Goal: Transaction & Acquisition: Obtain resource

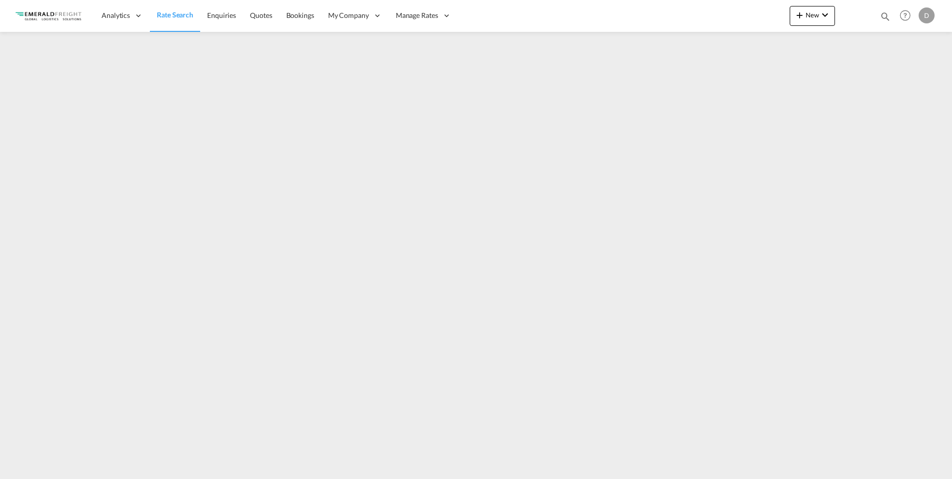
click at [62, 15] on img at bounding box center [48, 15] width 67 height 22
click at [165, 20] on link "Rate Search" at bounding box center [175, 16] width 50 height 32
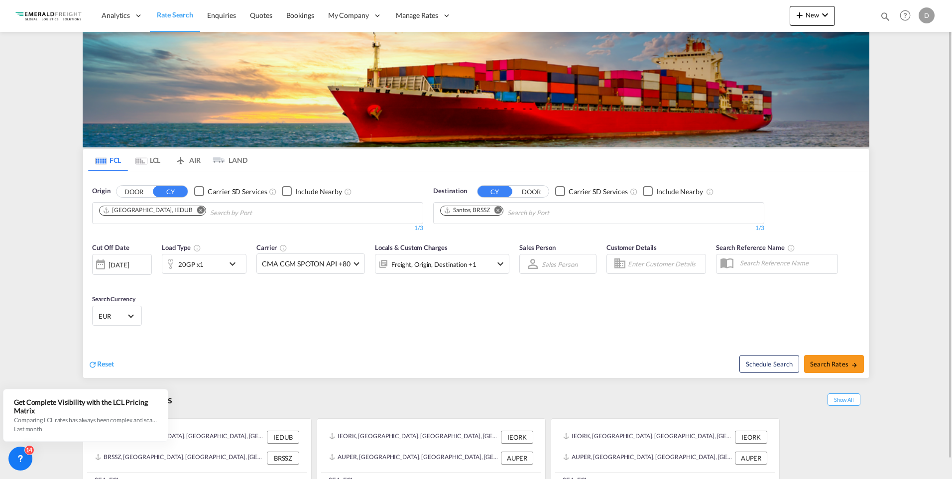
click at [497, 209] on md-icon "Remove" at bounding box center [498, 209] width 7 height 7
click at [498, 209] on body "Analytics Reports Dashboard Rate Search Enquiries Quotes Bookings" at bounding box center [476, 239] width 952 height 479
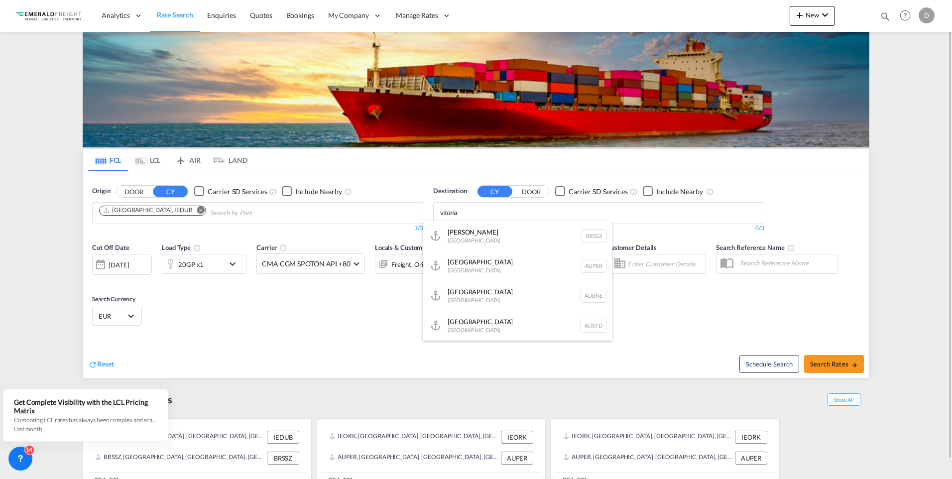
type input "vitoria"
click at [117, 186] on button "DOOR" at bounding box center [134, 191] width 35 height 11
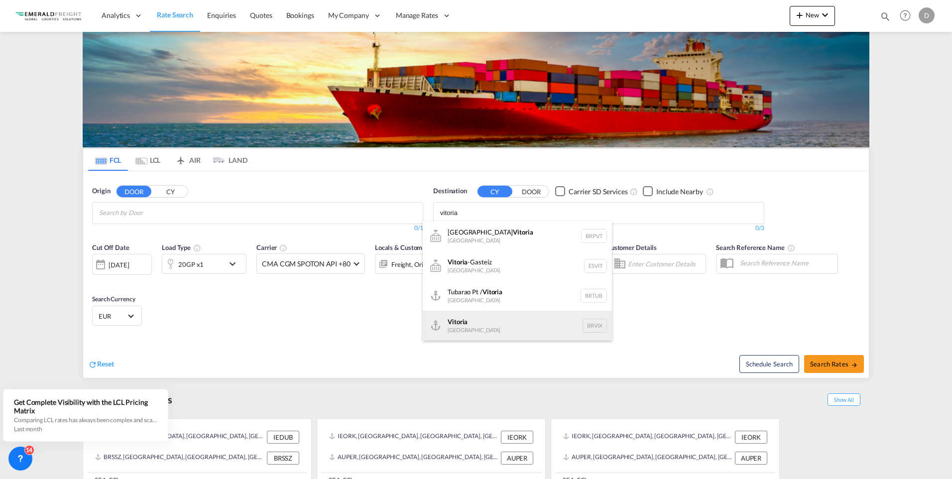
click at [463, 326] on div "Vitoria [GEOGRAPHIC_DATA] [GEOGRAPHIC_DATA]" at bounding box center [517, 326] width 189 height 30
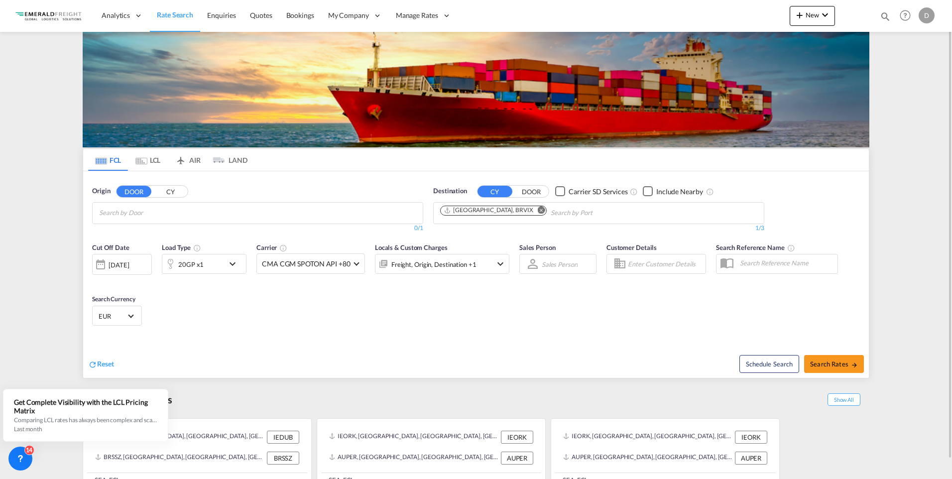
click at [236, 263] on md-icon "icon-chevron-down" at bounding box center [235, 264] width 17 height 12
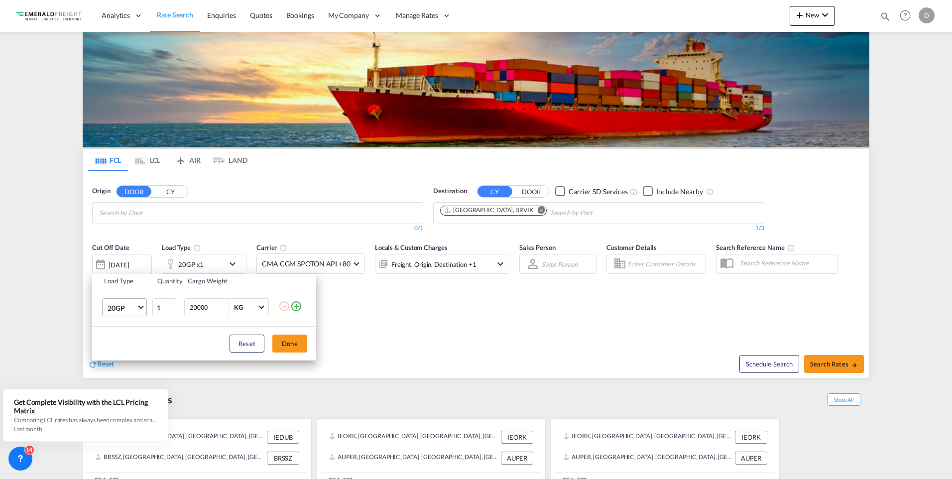
click at [140, 307] on span "Choose: \a20GP" at bounding box center [140, 306] width 5 height 5
click at [120, 353] on div "40HC" at bounding box center [117, 356] width 18 height 10
click at [293, 339] on button "Done" at bounding box center [289, 344] width 35 height 18
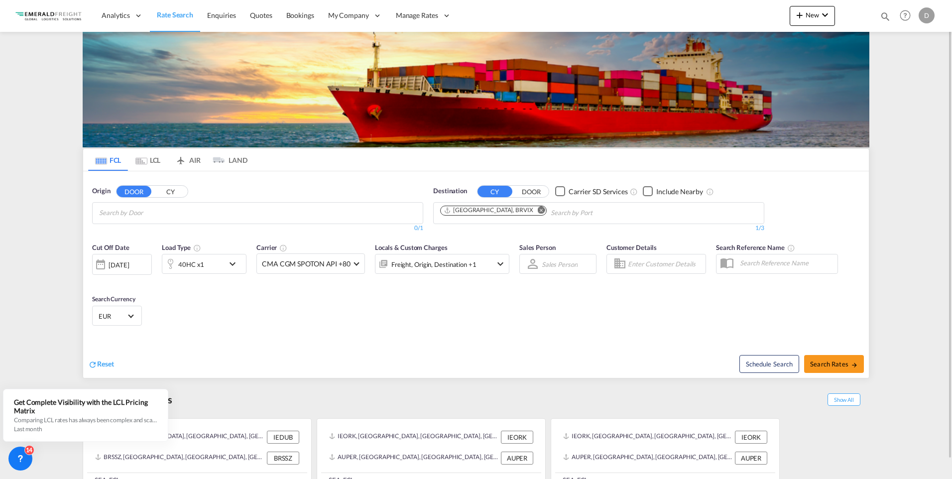
drag, startPoint x: 922, startPoint y: 271, endPoint x: 904, endPoint y: 272, distance: 18.0
click at [752, 271] on md-content "Analytics Reports Dashboard Rate Search Enquiries Quotes Bookings" at bounding box center [476, 239] width 952 height 479
click at [752, 360] on span "Search Rates" at bounding box center [834, 364] width 48 height 8
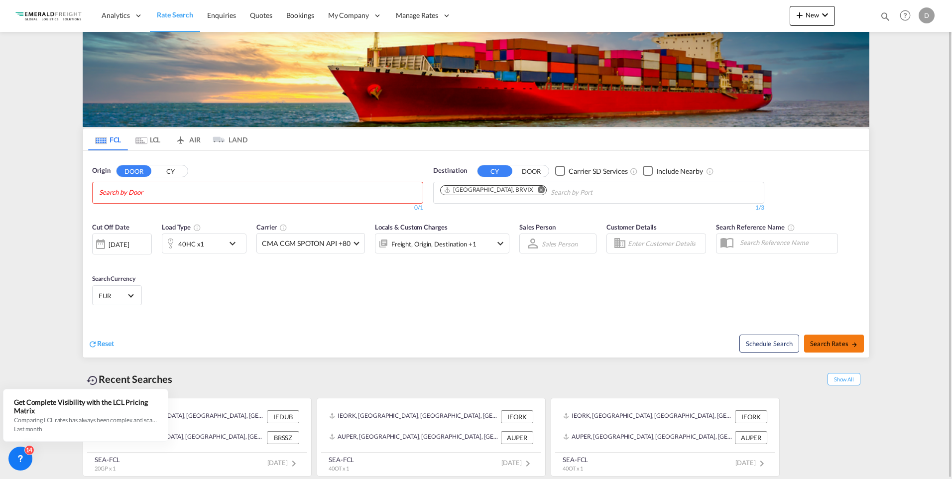
click at [752, 338] on button "Search Rates" at bounding box center [834, 344] width 60 height 18
click at [209, 195] on md-chips at bounding box center [258, 192] width 330 height 21
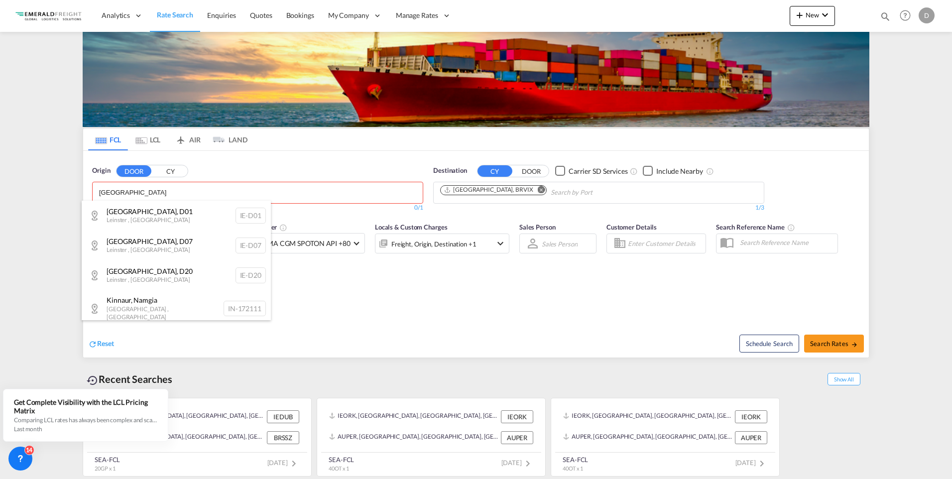
type input "[GEOGRAPHIC_DATA]"
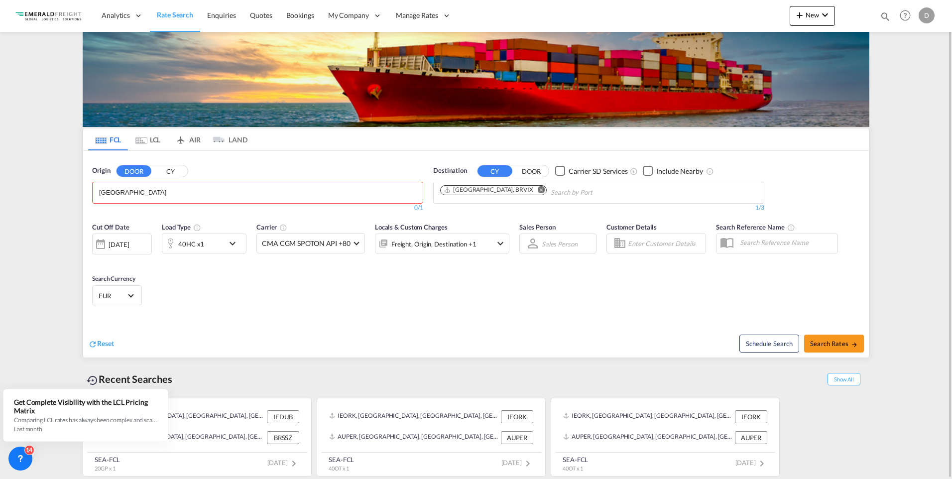
click at [177, 170] on button "CY" at bounding box center [170, 170] width 35 height 11
click at [177, 192] on body "Analytics Reports Dashboard Rate Search Enquiries Quotes Bookings" at bounding box center [476, 239] width 952 height 479
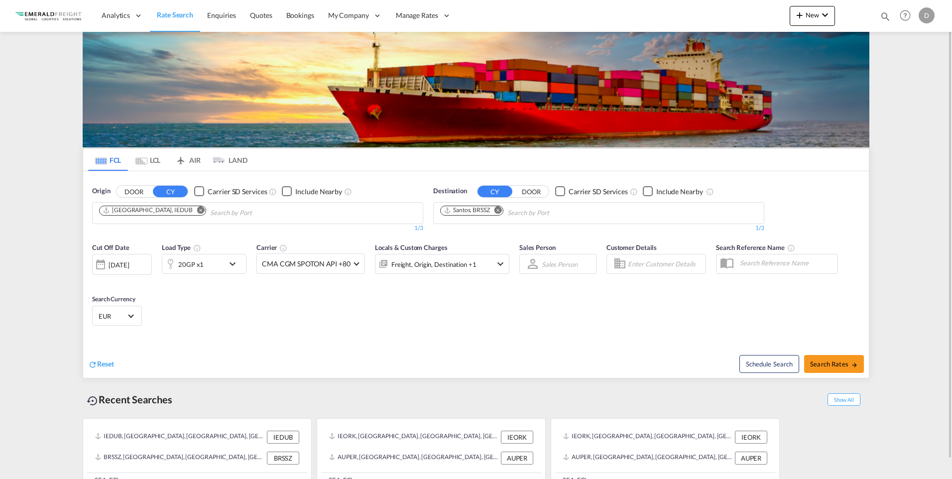
click at [233, 263] on md-icon "icon-chevron-down" at bounding box center [235, 264] width 17 height 12
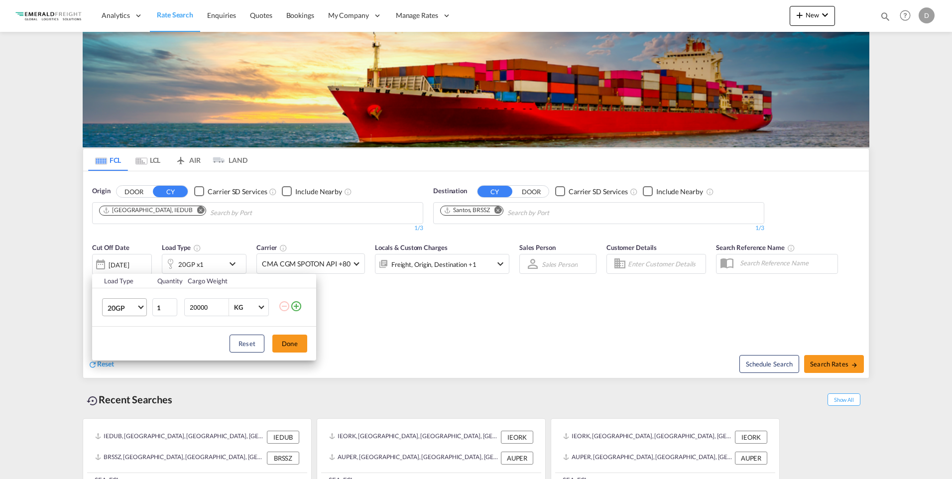
click at [137, 306] on md-select-value "20GP" at bounding box center [127, 307] width 40 height 17
click at [122, 357] on div "40HC" at bounding box center [117, 356] width 18 height 10
click at [500, 208] on div "Load Type Quantity Cargo Weight 40HC 1 20000 KG KG Load type addition is restri…" at bounding box center [476, 239] width 952 height 479
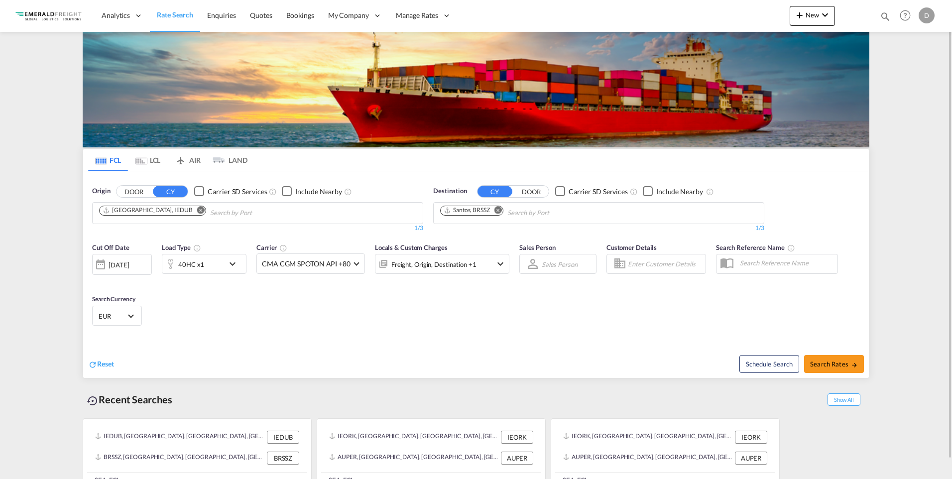
click at [501, 212] on md-icon "Remove" at bounding box center [498, 209] width 7 height 7
click at [503, 210] on input "Chips input." at bounding box center [487, 213] width 95 height 16
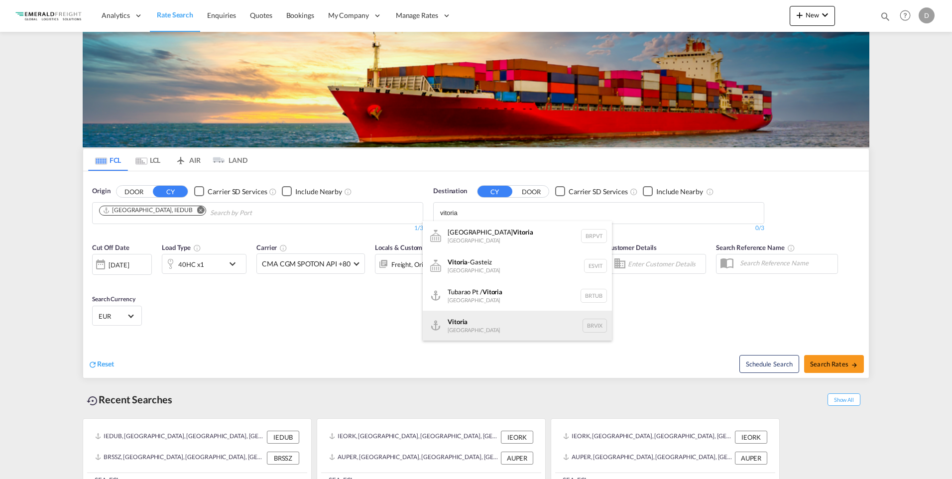
type input "vitoria"
click at [486, 323] on div "Vitoria [GEOGRAPHIC_DATA] [GEOGRAPHIC_DATA]" at bounding box center [517, 326] width 189 height 30
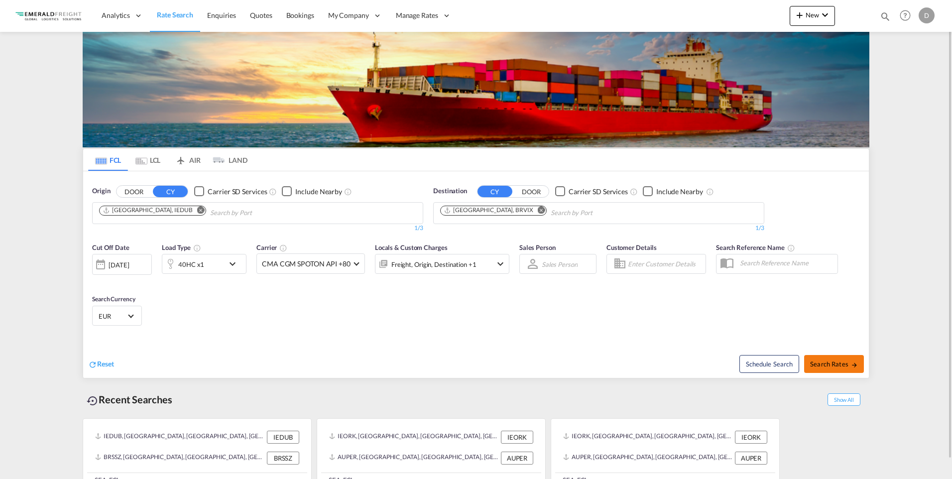
click at [828, 360] on span "Search Rates" at bounding box center [834, 364] width 48 height 8
type input "IEDUB to BRVIX / 15 Sep 2025"
